Goal: Download file/media

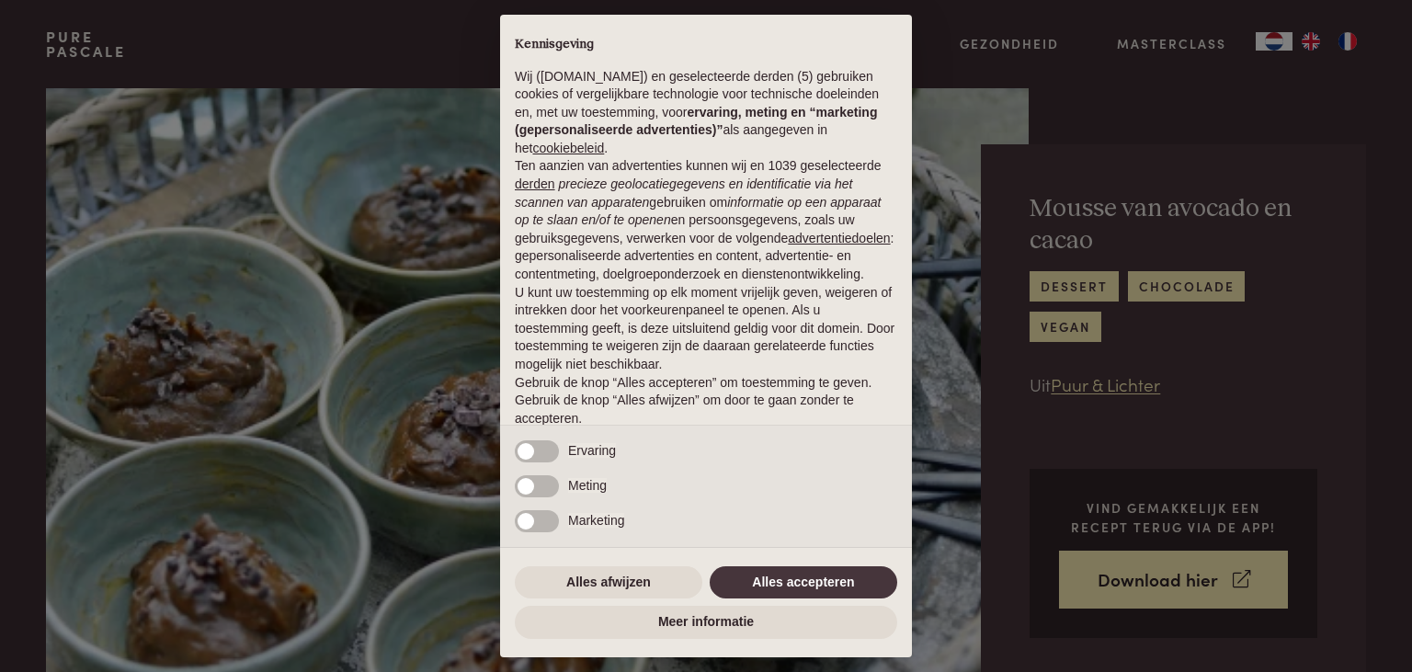
click at [1411, 87] on div "× Kennisgeving Wij (purepascale.com) en geselecteerde derden (5) gebruiken cook…" at bounding box center [706, 336] width 1412 height 672
click at [646, 555] on div "× Kennisgeving Wij (purepascale.com) en geselecteerde derden (5) gebruiken cook…" at bounding box center [706, 336] width 412 height 643
click at [646, 579] on button "Alles afwijzen" at bounding box center [609, 582] width 188 height 33
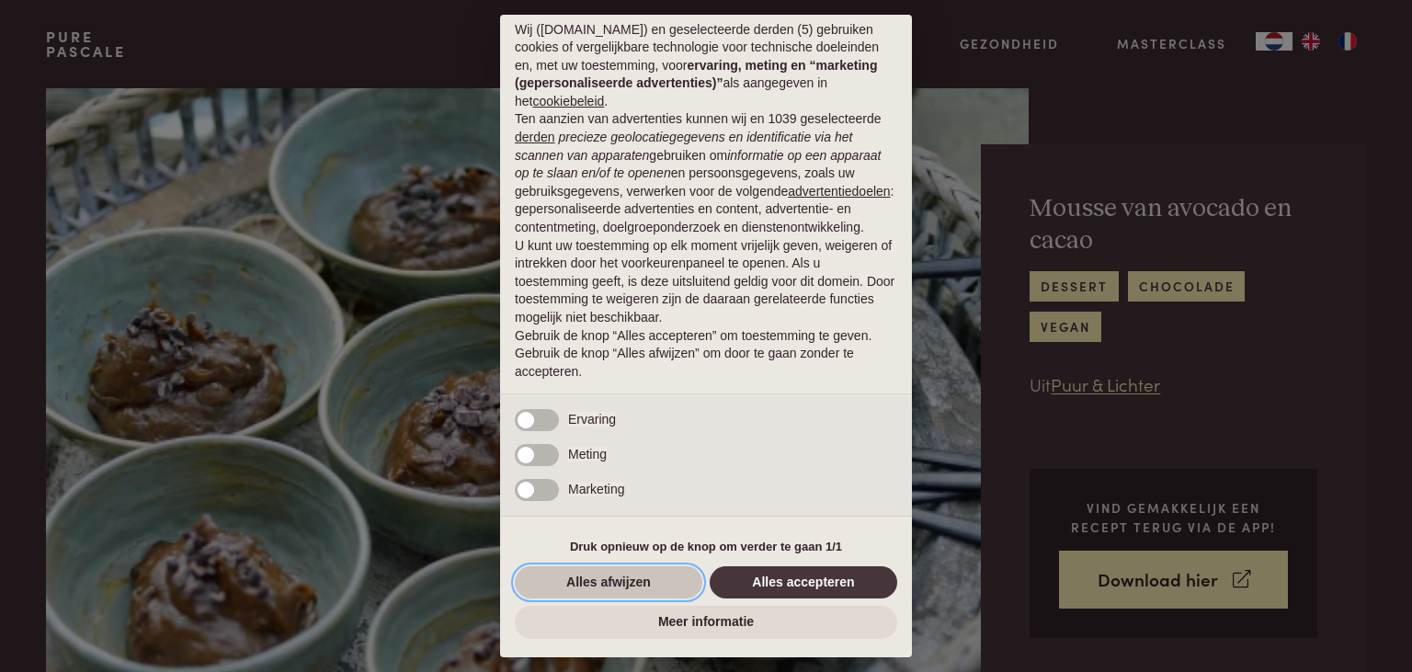
click at [675, 585] on button "Alles afwijzen" at bounding box center [609, 582] width 188 height 33
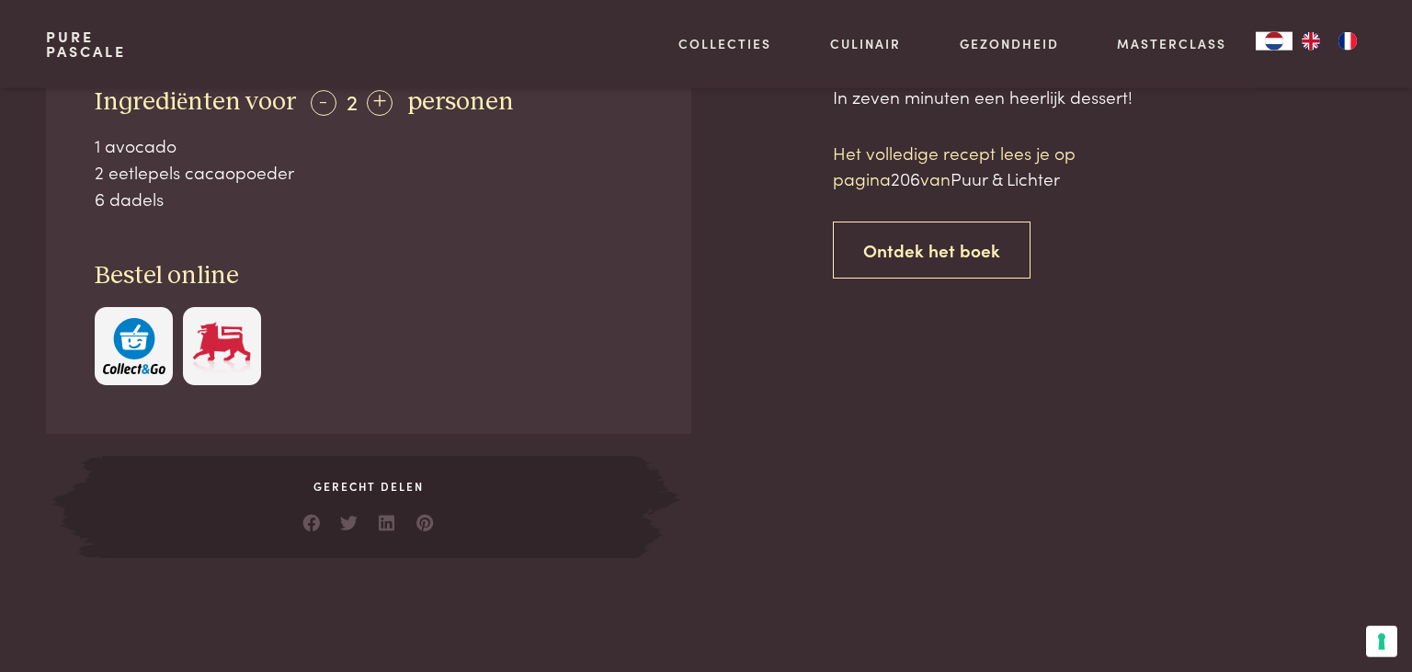
scroll to position [846, 0]
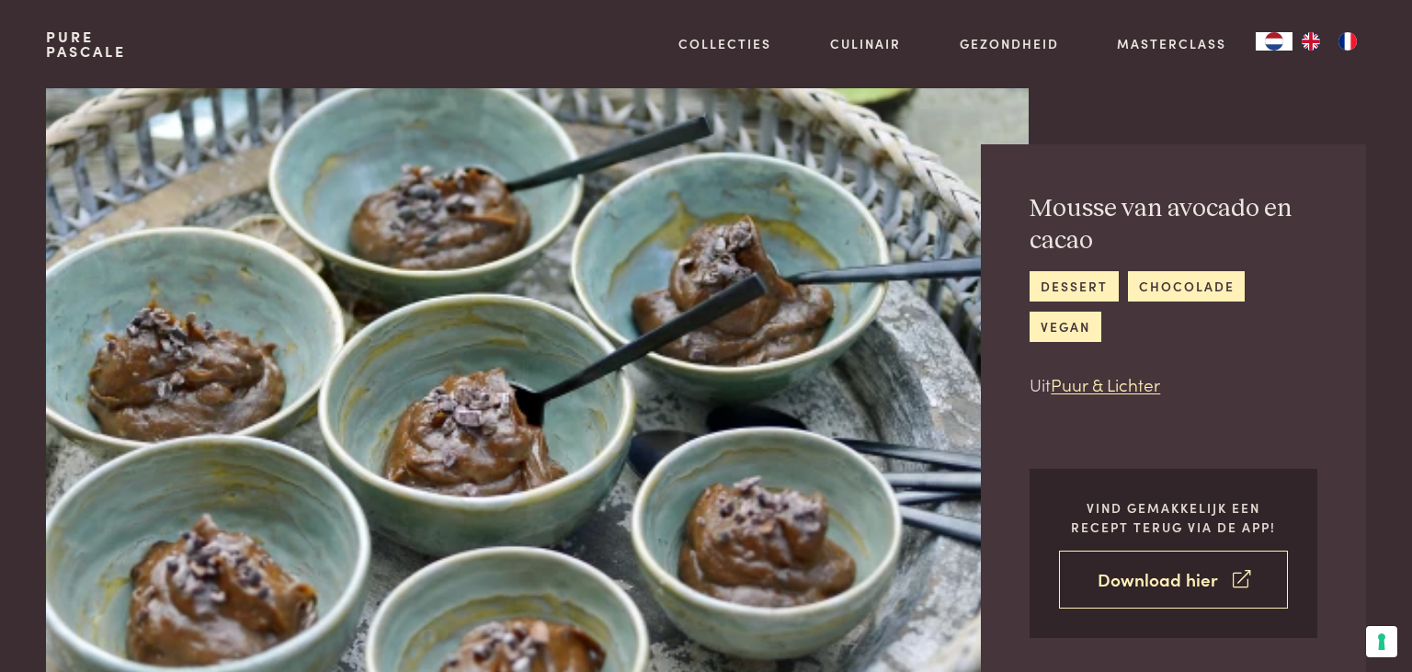
click at [1195, 587] on link "Download hier" at bounding box center [1173, 580] width 229 height 58
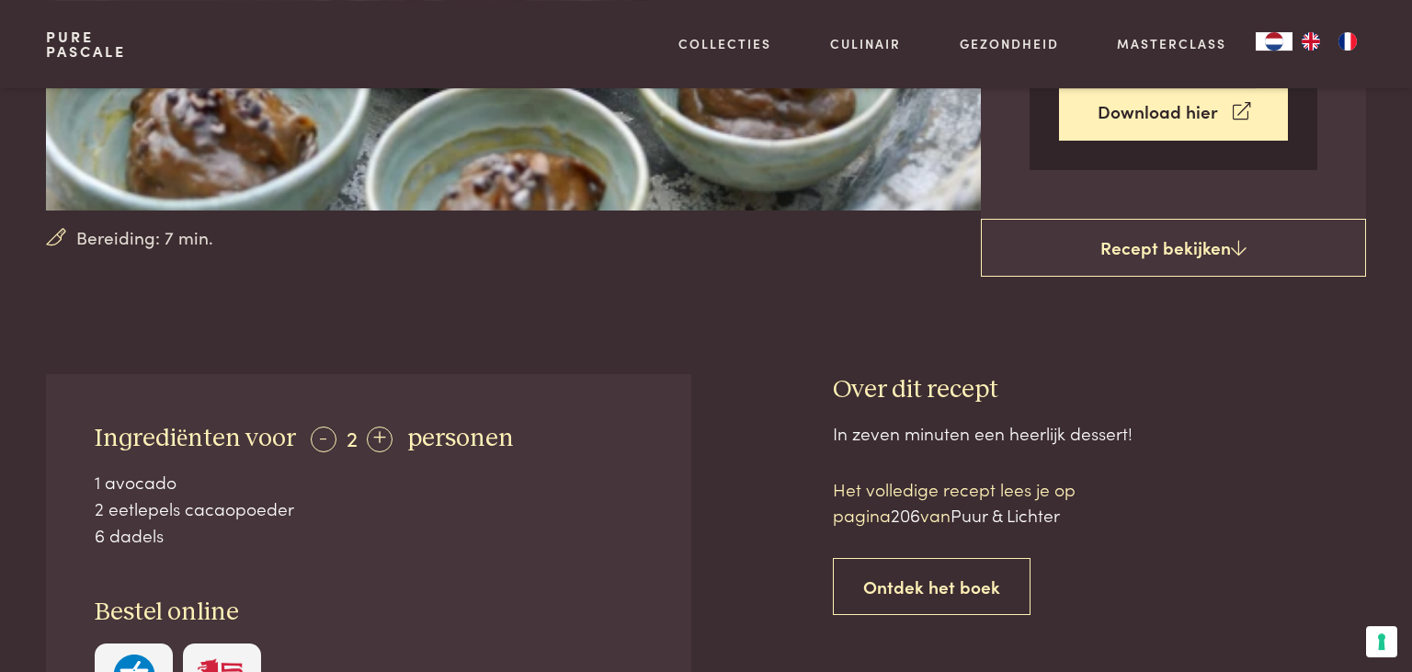
scroll to position [463, 0]
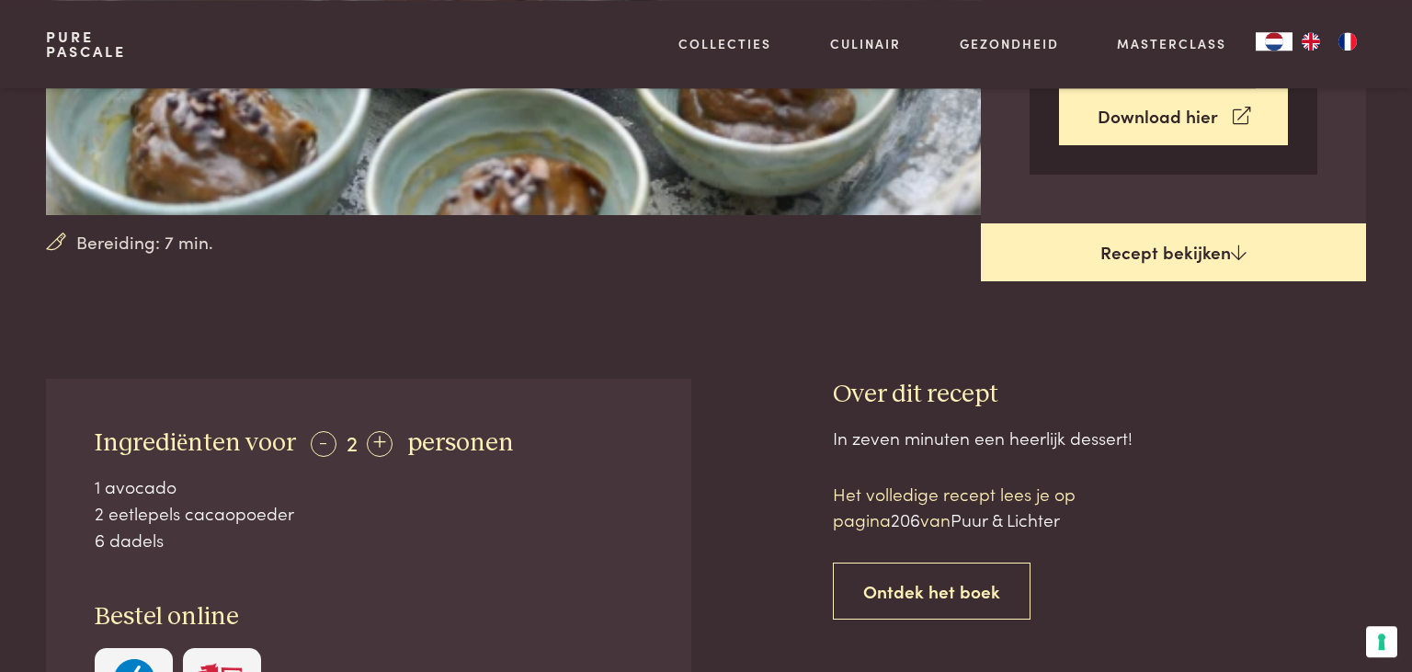
click at [1128, 264] on link "Recept bekijken" at bounding box center [1173, 252] width 385 height 59
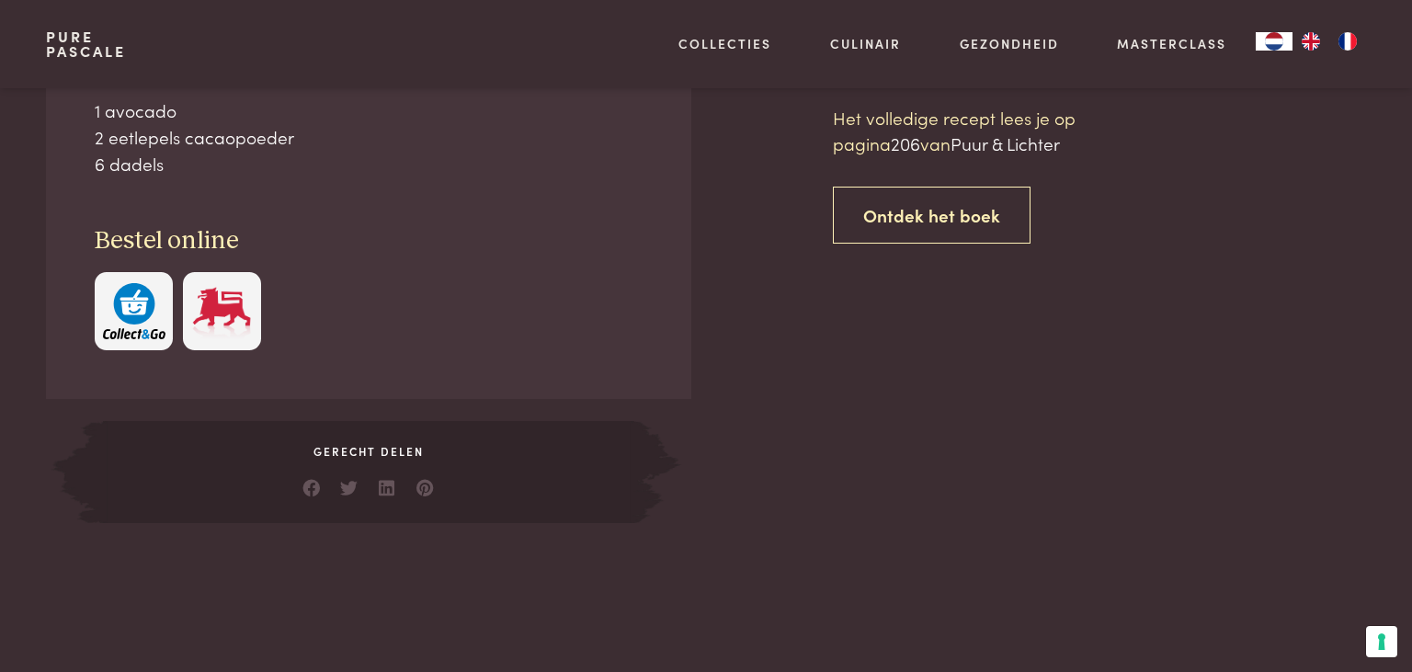
scroll to position [840, 0]
click at [915, 149] on span "206" at bounding box center [905, 142] width 29 height 25
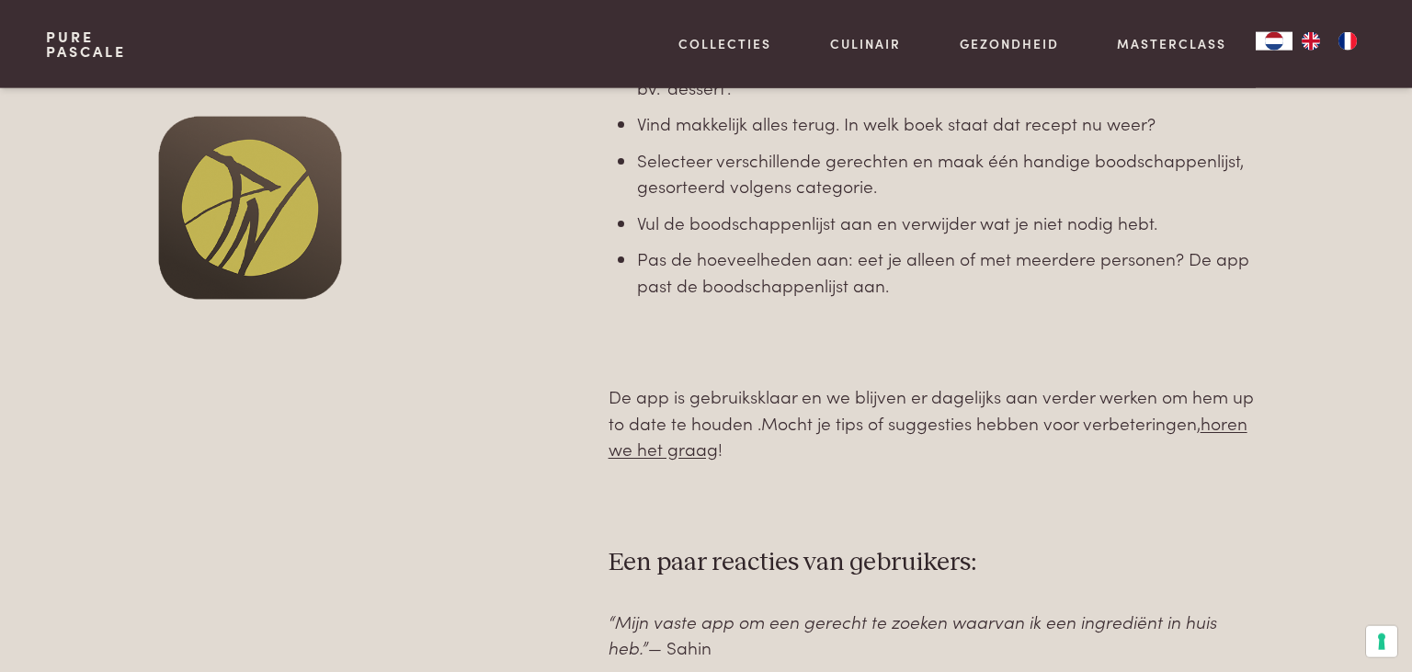
scroll to position [1016, 0]
